Goal: Information Seeking & Learning: Check status

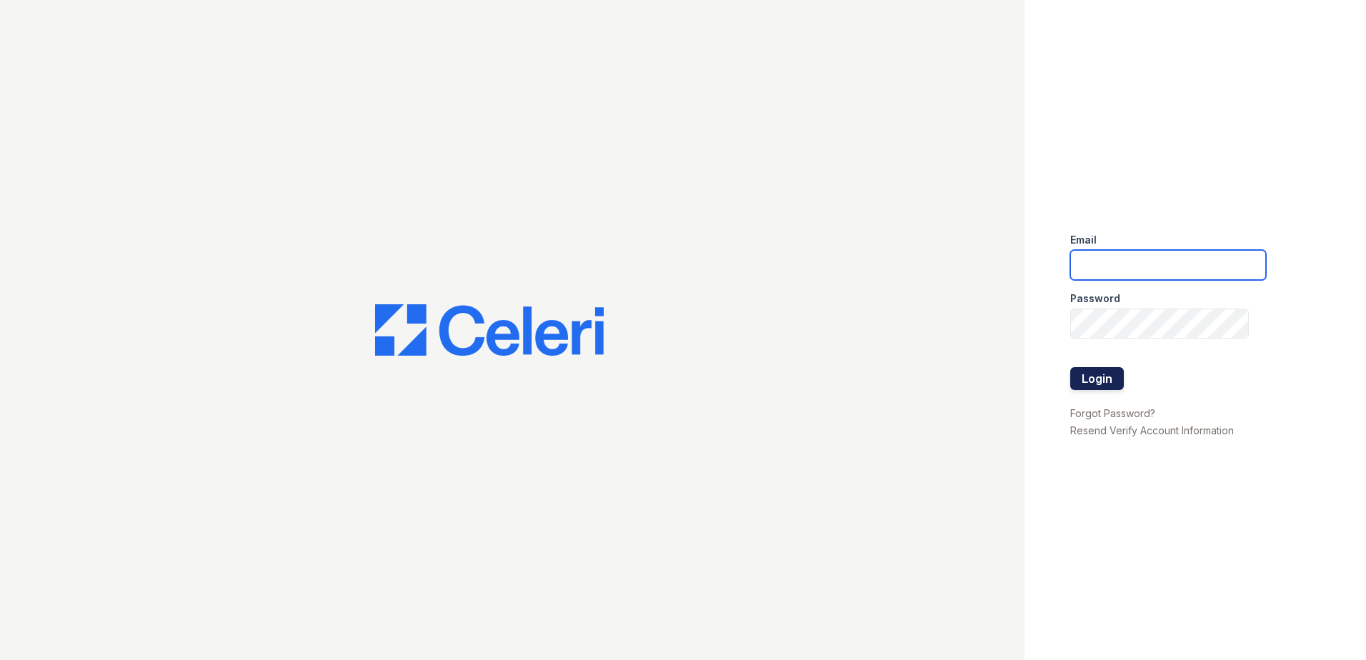
type input "[EMAIL_ADDRESS][DOMAIN_NAME]"
click at [1100, 370] on button "Login" at bounding box center [1097, 378] width 54 height 23
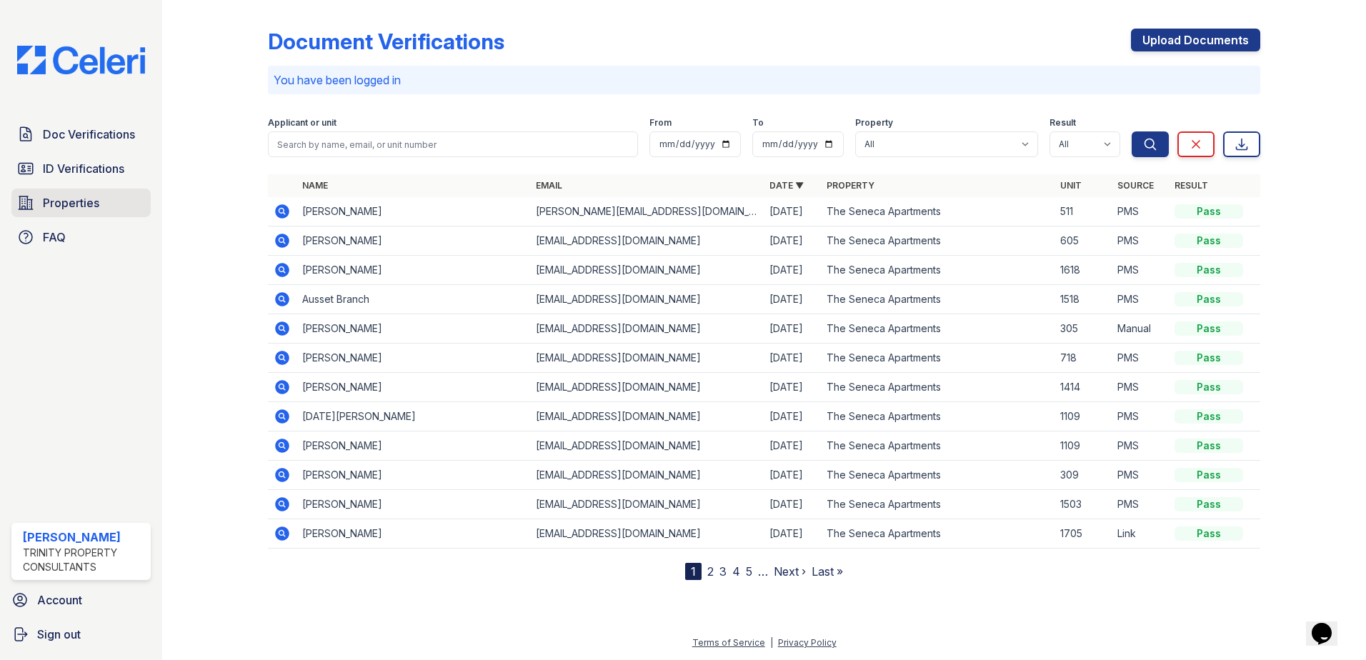
drag, startPoint x: 53, startPoint y: 164, endPoint x: 127, endPoint y: 189, distance: 78.4
click at [53, 164] on span "ID Verifications" at bounding box center [83, 168] width 81 height 17
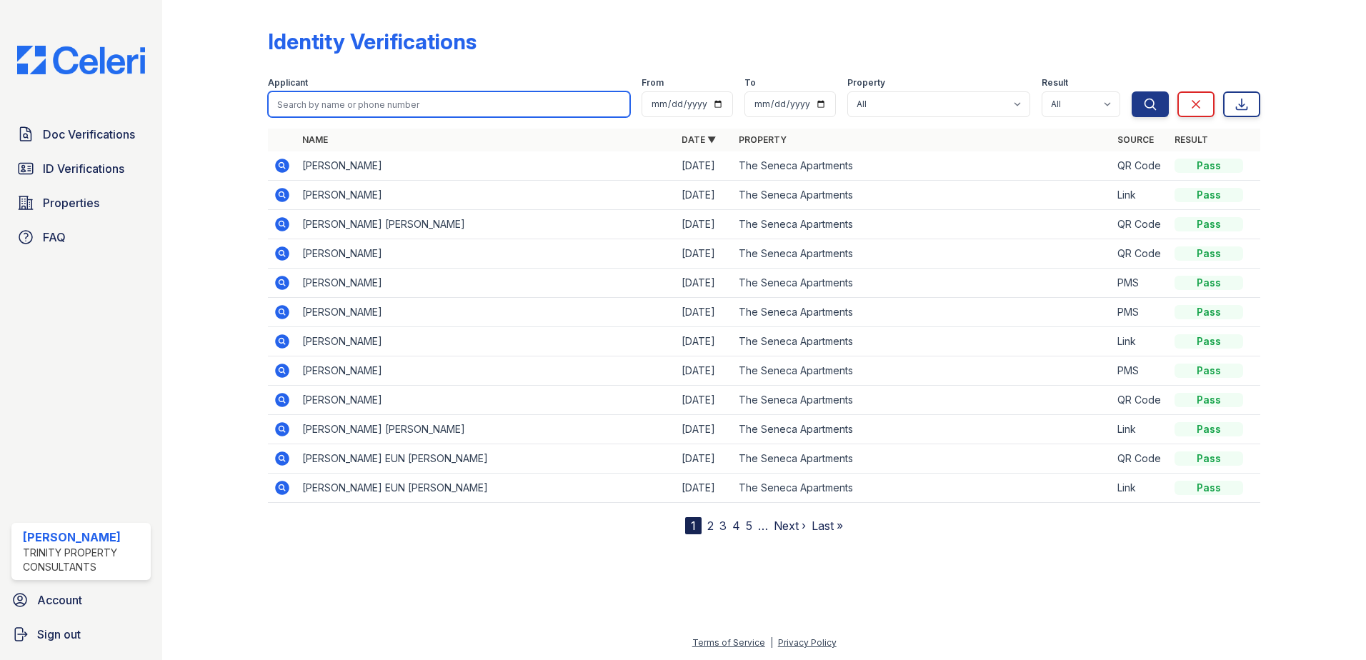
click at [376, 105] on input "search" at bounding box center [449, 104] width 362 height 26
type input "matthew"
click at [1132, 91] on button "Search" at bounding box center [1150, 104] width 37 height 26
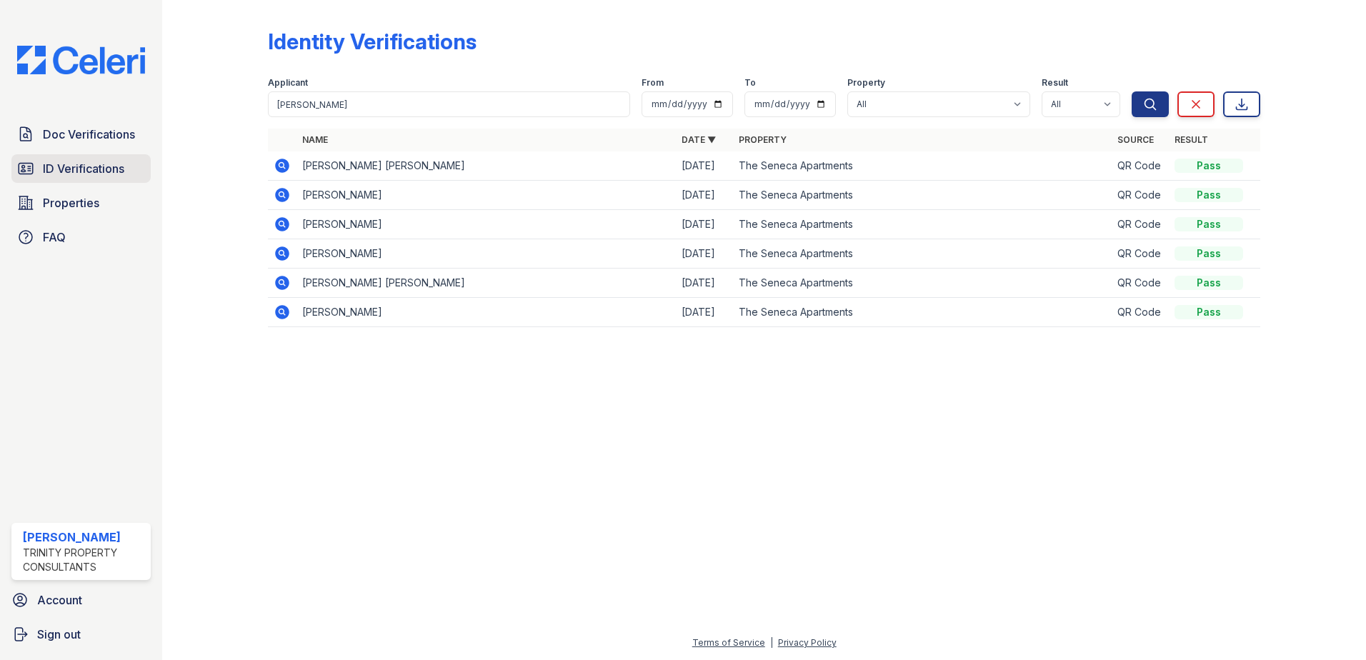
click at [121, 169] on span "ID Verifications" at bounding box center [83, 168] width 81 height 17
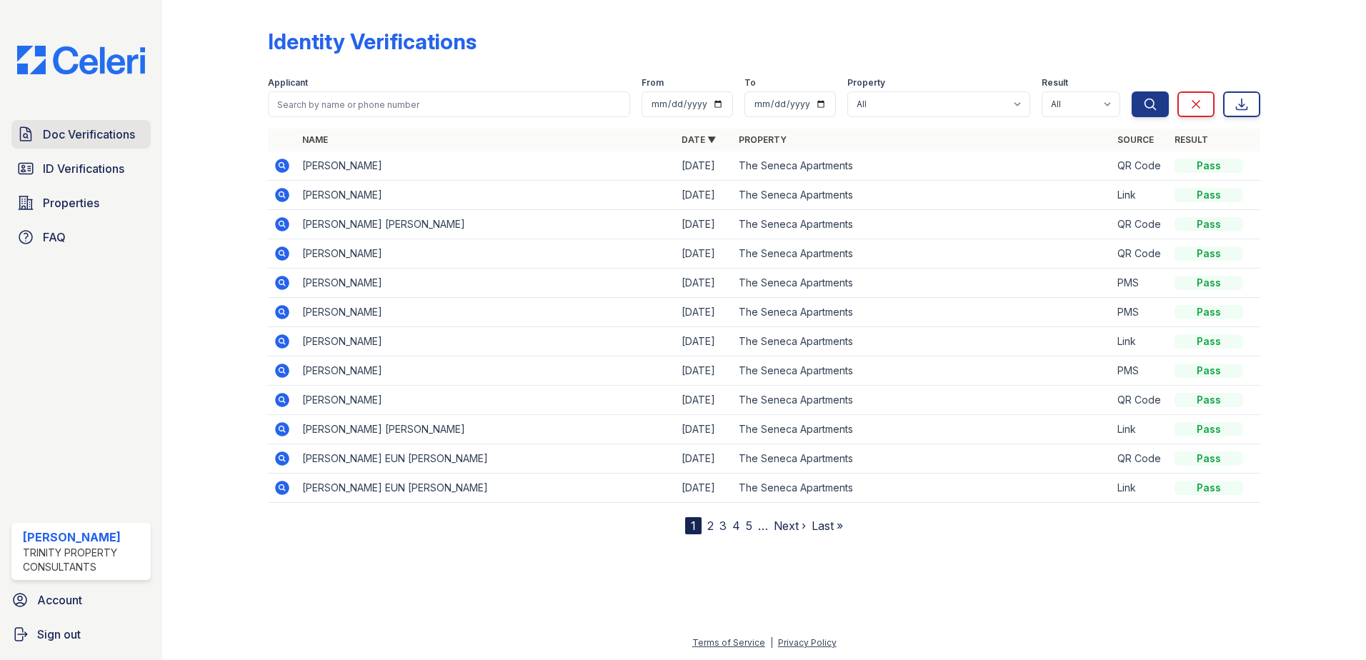
click at [119, 139] on span "Doc Verifications" at bounding box center [89, 134] width 92 height 17
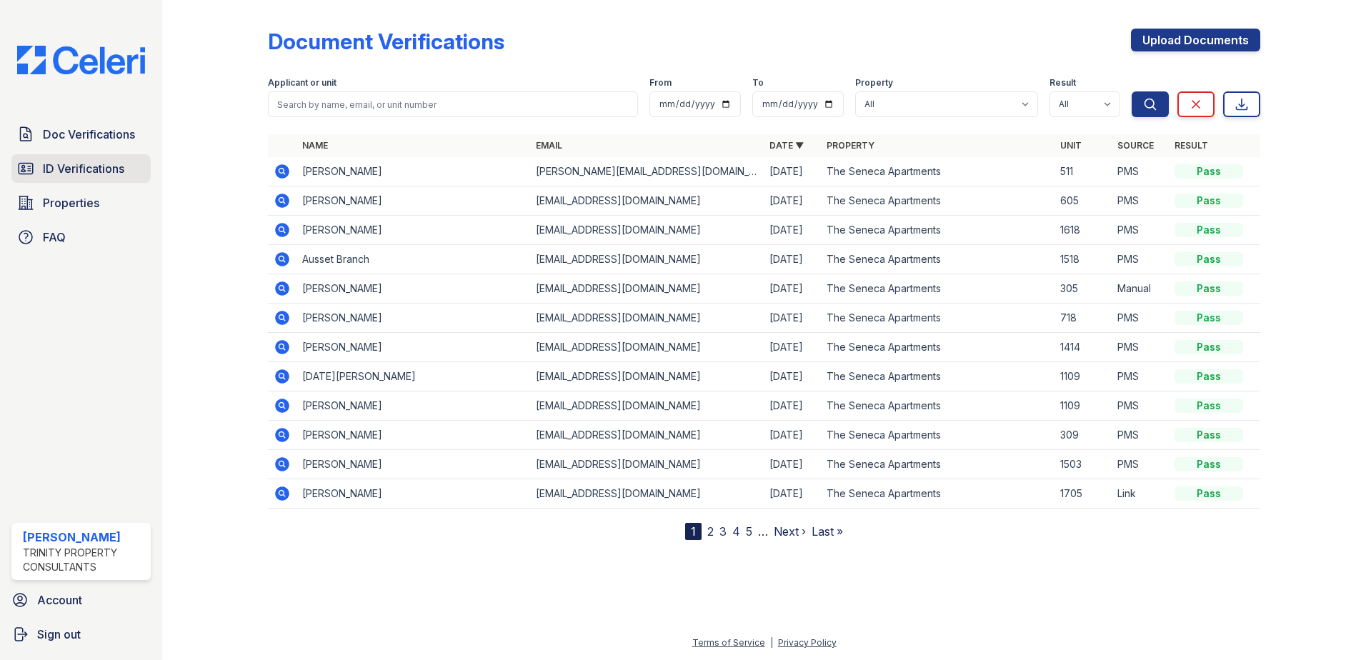
click at [109, 164] on span "ID Verifications" at bounding box center [83, 168] width 81 height 17
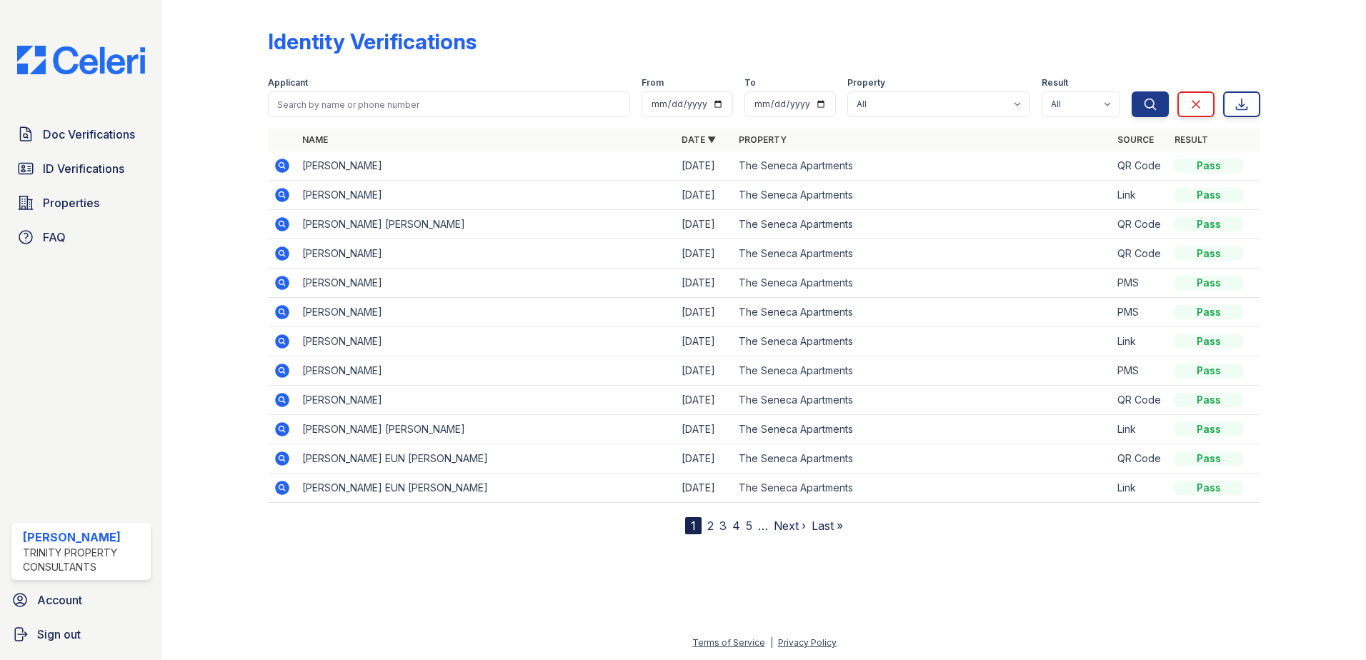
click at [195, 159] on div at bounding box center [226, 270] width 83 height 529
click at [231, 104] on div at bounding box center [226, 270] width 83 height 529
drag, startPoint x: 214, startPoint y: 195, endPoint x: 123, endPoint y: 183, distance: 92.2
click at [209, 194] on div at bounding box center [226, 270] width 83 height 529
click at [114, 176] on span "ID Verifications" at bounding box center [83, 168] width 81 height 17
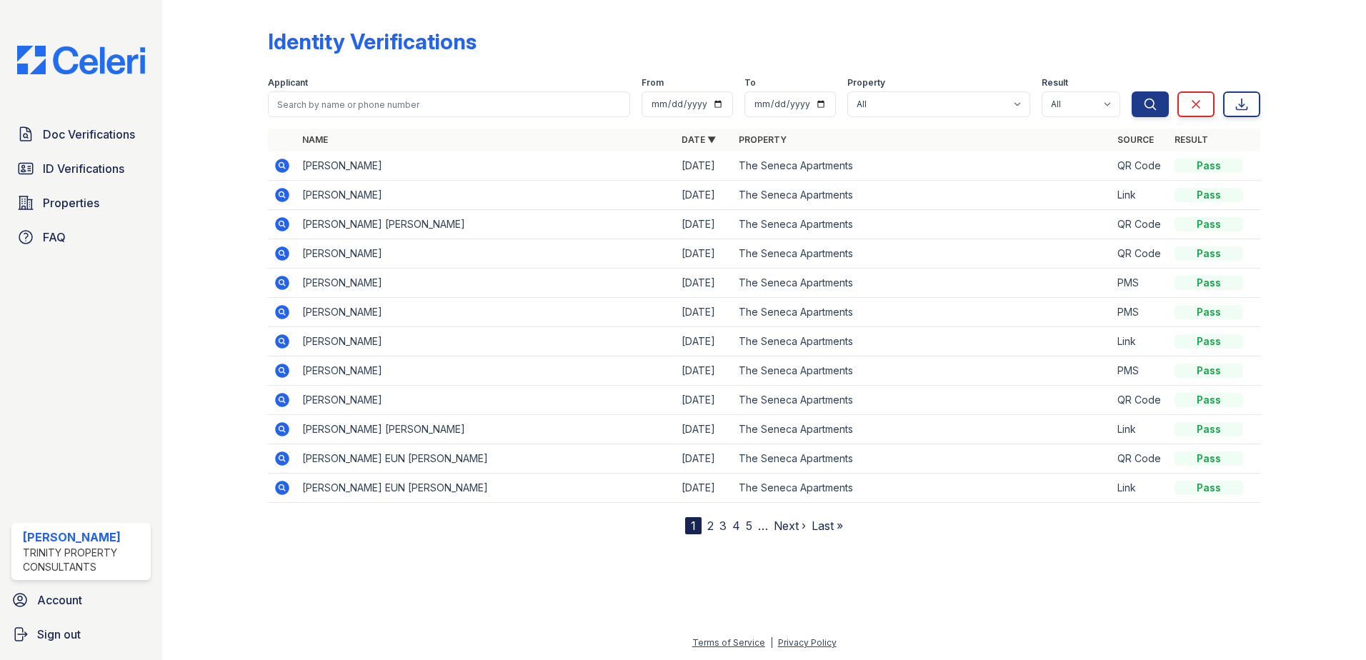
click at [247, 181] on div at bounding box center [226, 270] width 83 height 529
click at [200, 196] on div at bounding box center [226, 270] width 83 height 529
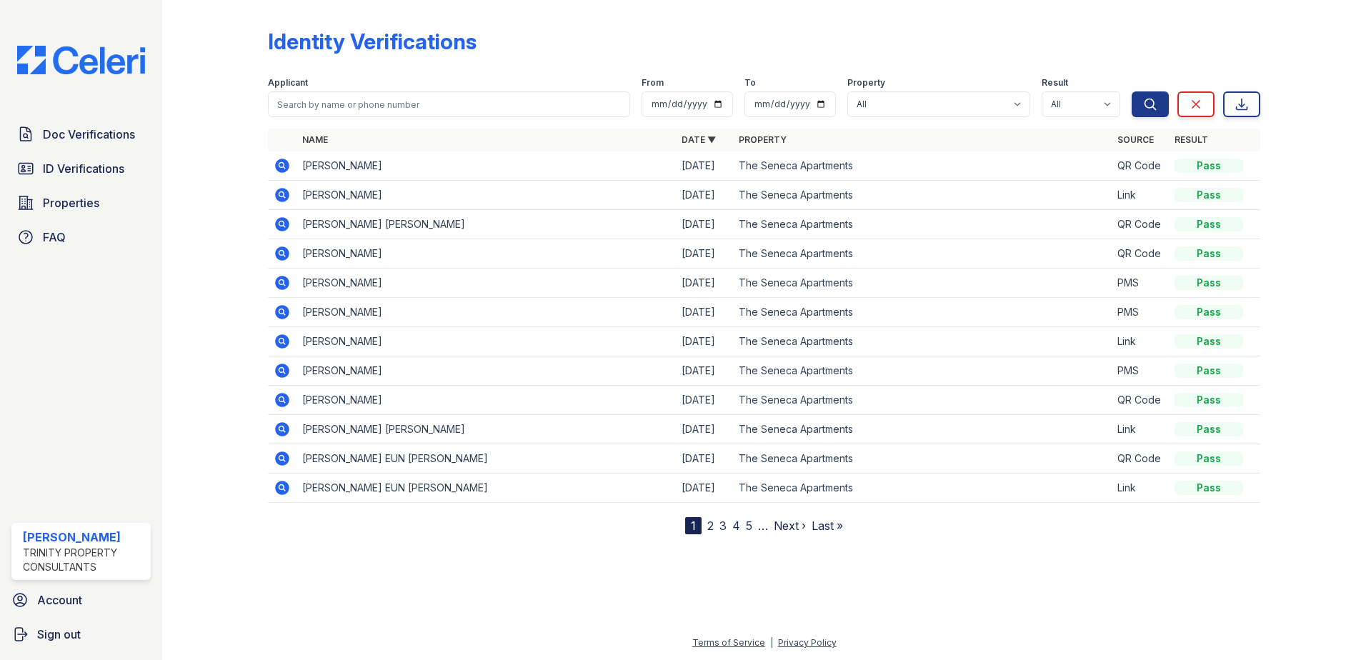
click at [199, 266] on div at bounding box center [226, 270] width 83 height 529
click at [91, 162] on span "ID Verifications" at bounding box center [83, 168] width 81 height 17
click at [180, 147] on div "Identity Verifications Filter Applicant From To Property All The Seneca Apartme…" at bounding box center [764, 330] width 1204 height 660
